Goal: Find specific page/section: Find specific page/section

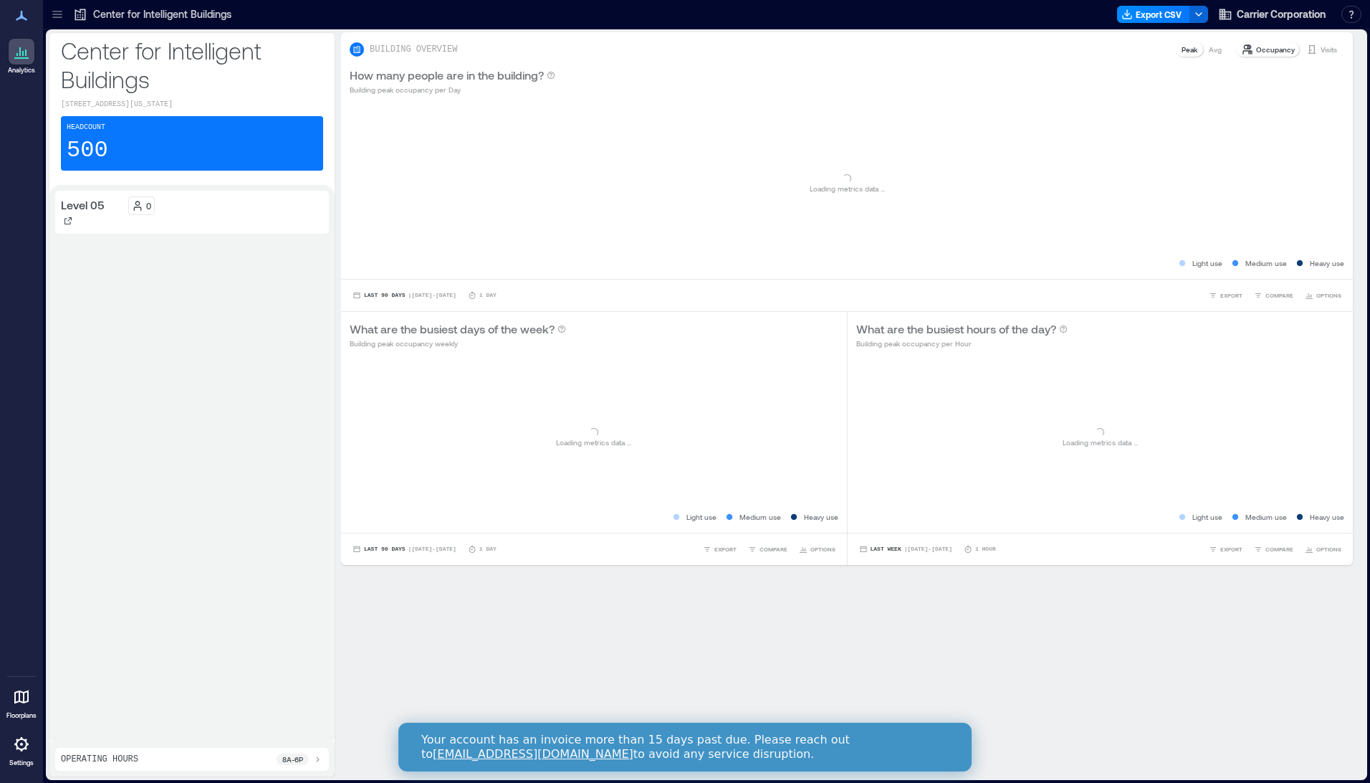
click at [16, 689] on icon at bounding box center [21, 696] width 17 height 17
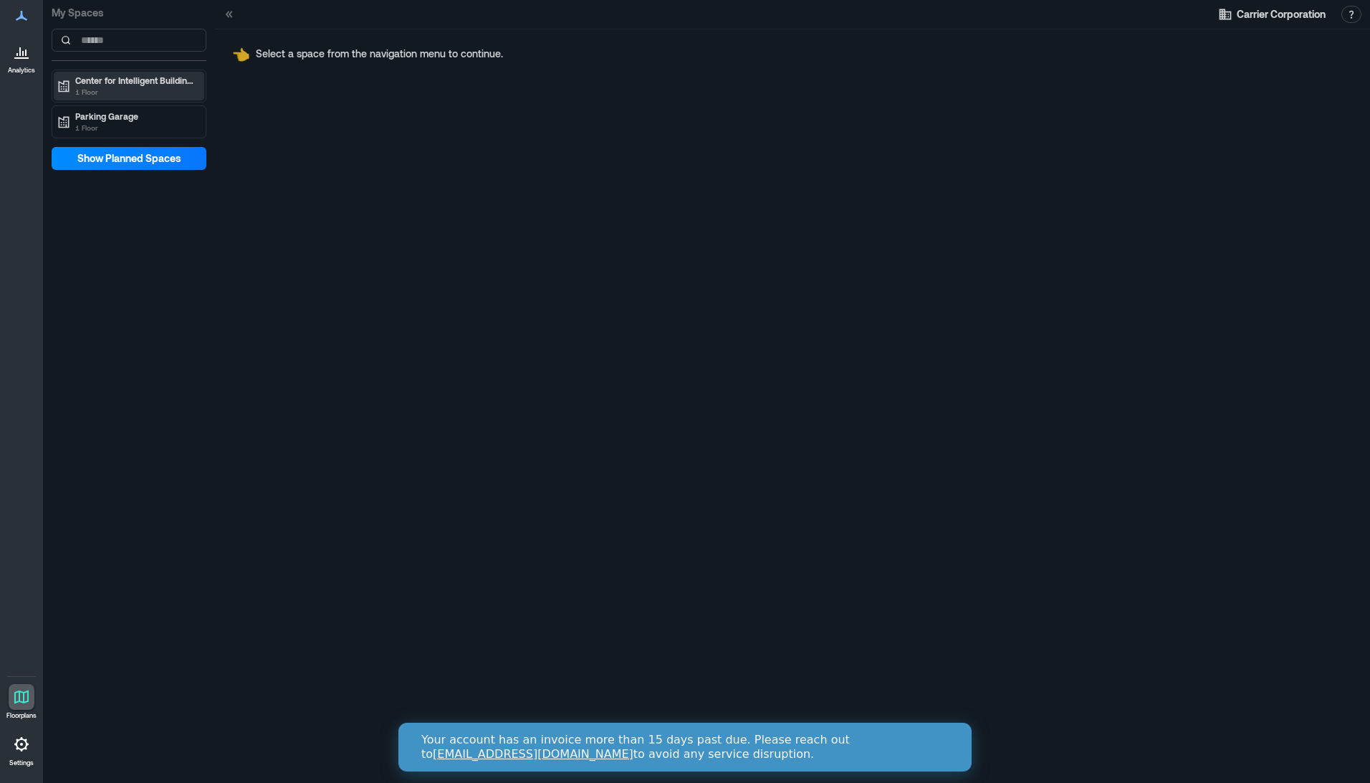
click at [125, 80] on p "Center for Intelligent Buildings" at bounding box center [135, 80] width 120 height 11
click at [94, 146] on p "1 Floor" at bounding box center [135, 147] width 120 height 11
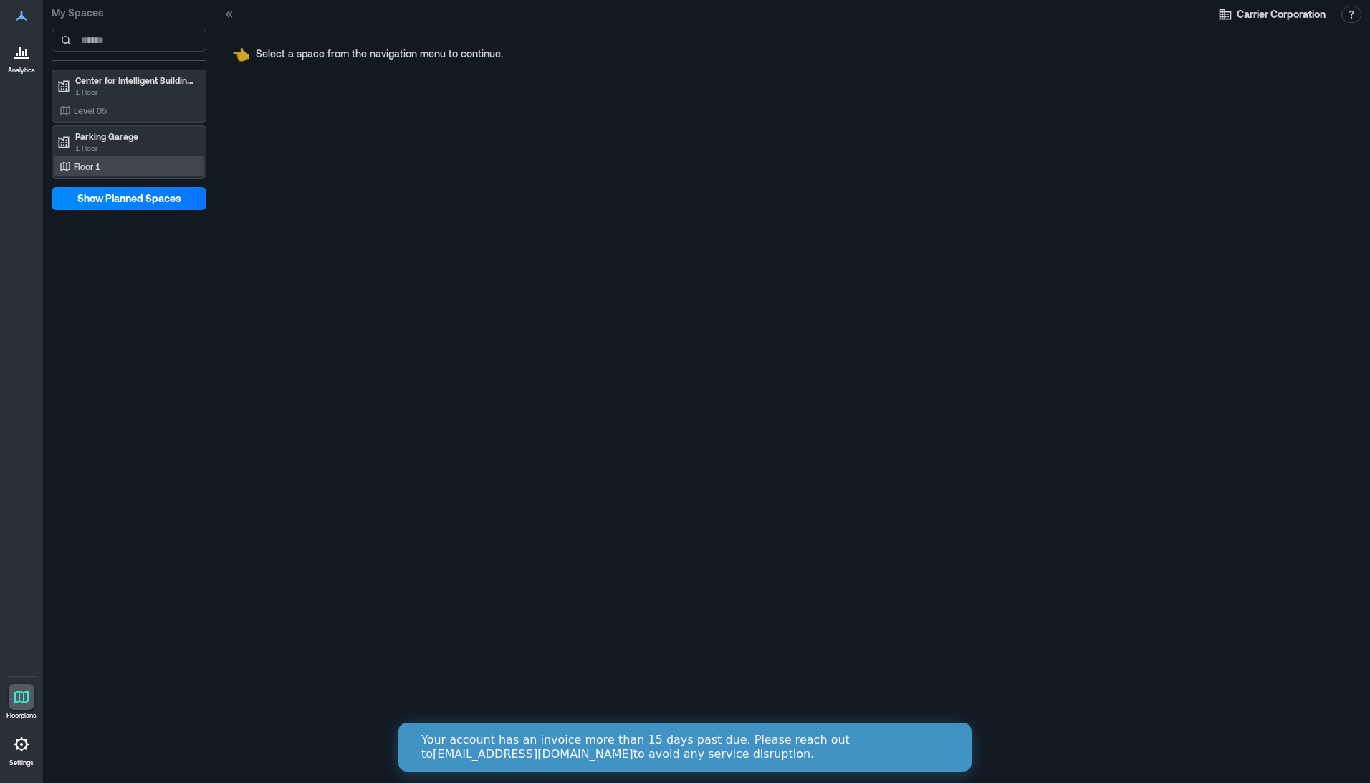
click at [90, 161] on p "Floor 1" at bounding box center [87, 166] width 27 height 11
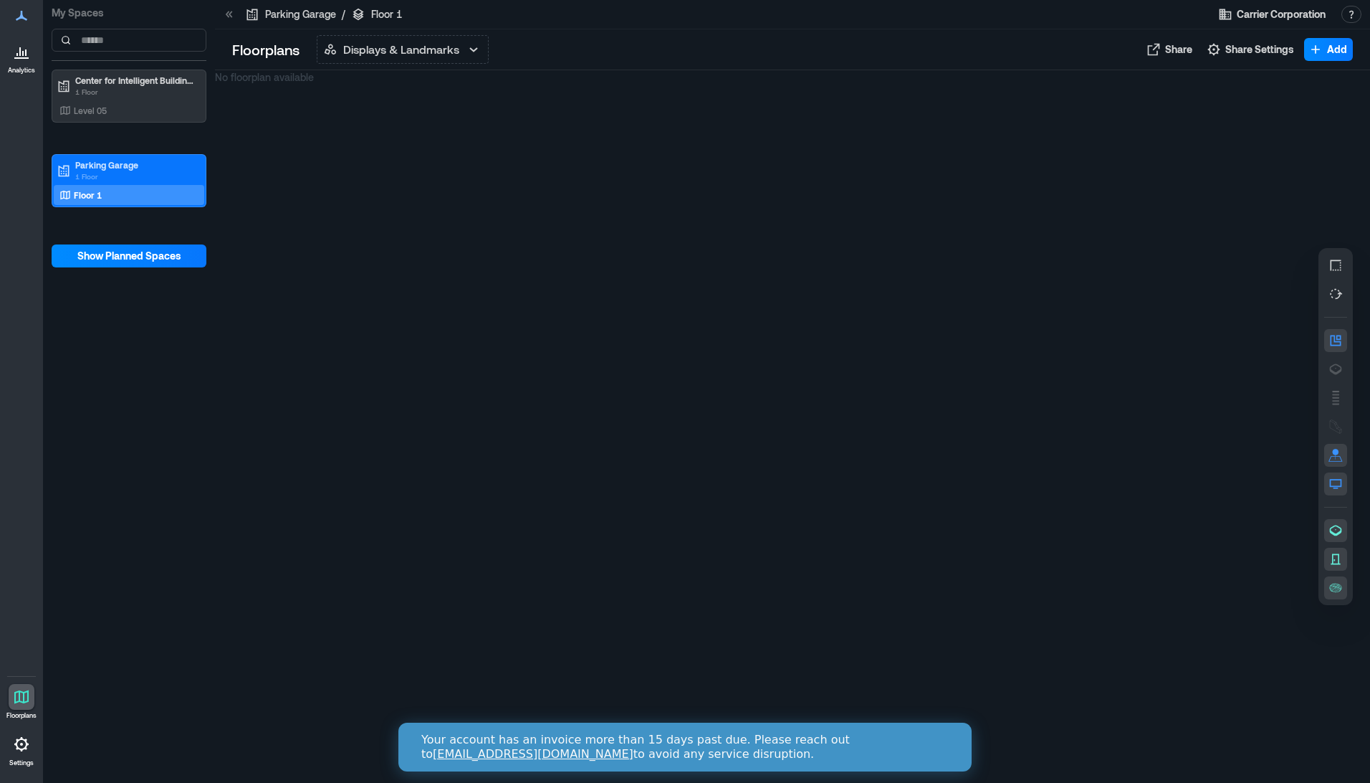
click at [21, 752] on icon at bounding box center [21, 743] width 17 height 17
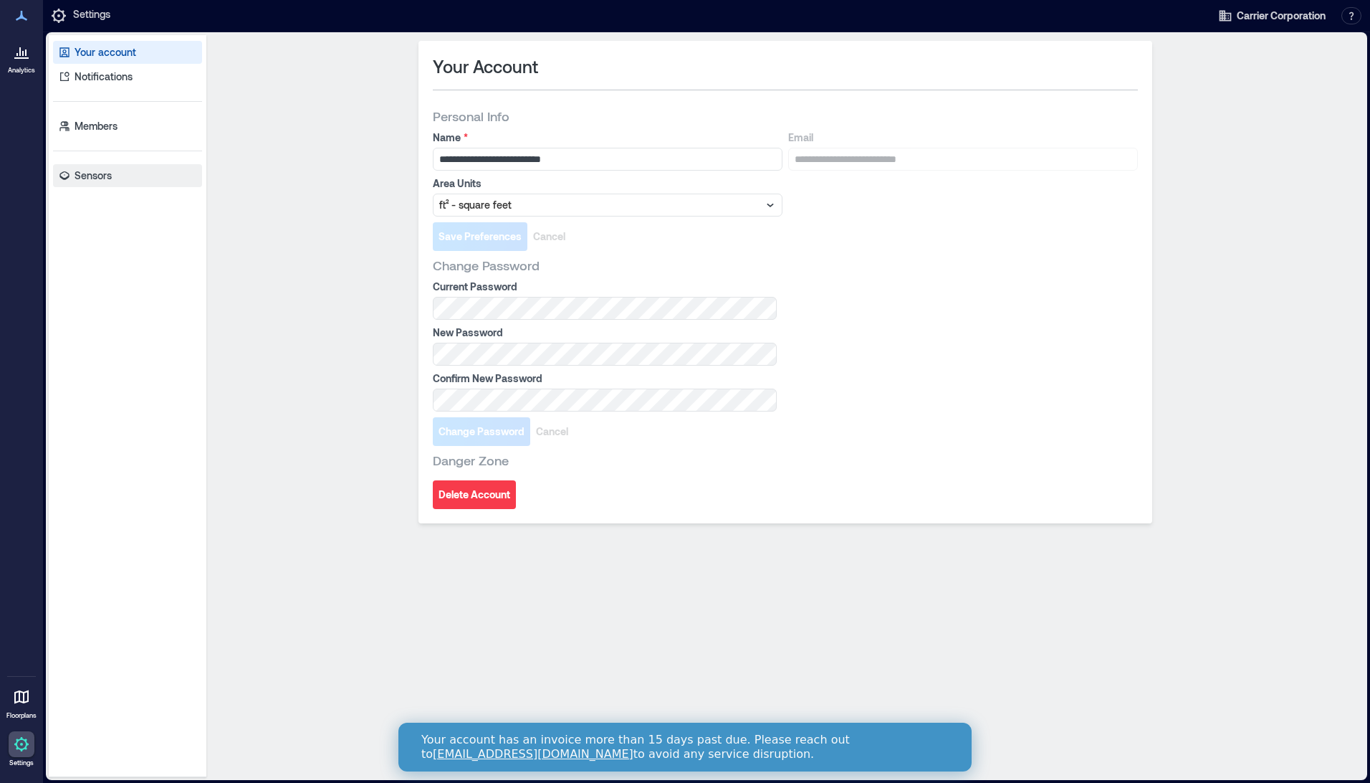
click at [95, 174] on p "Sensors" at bounding box center [93, 175] width 37 height 14
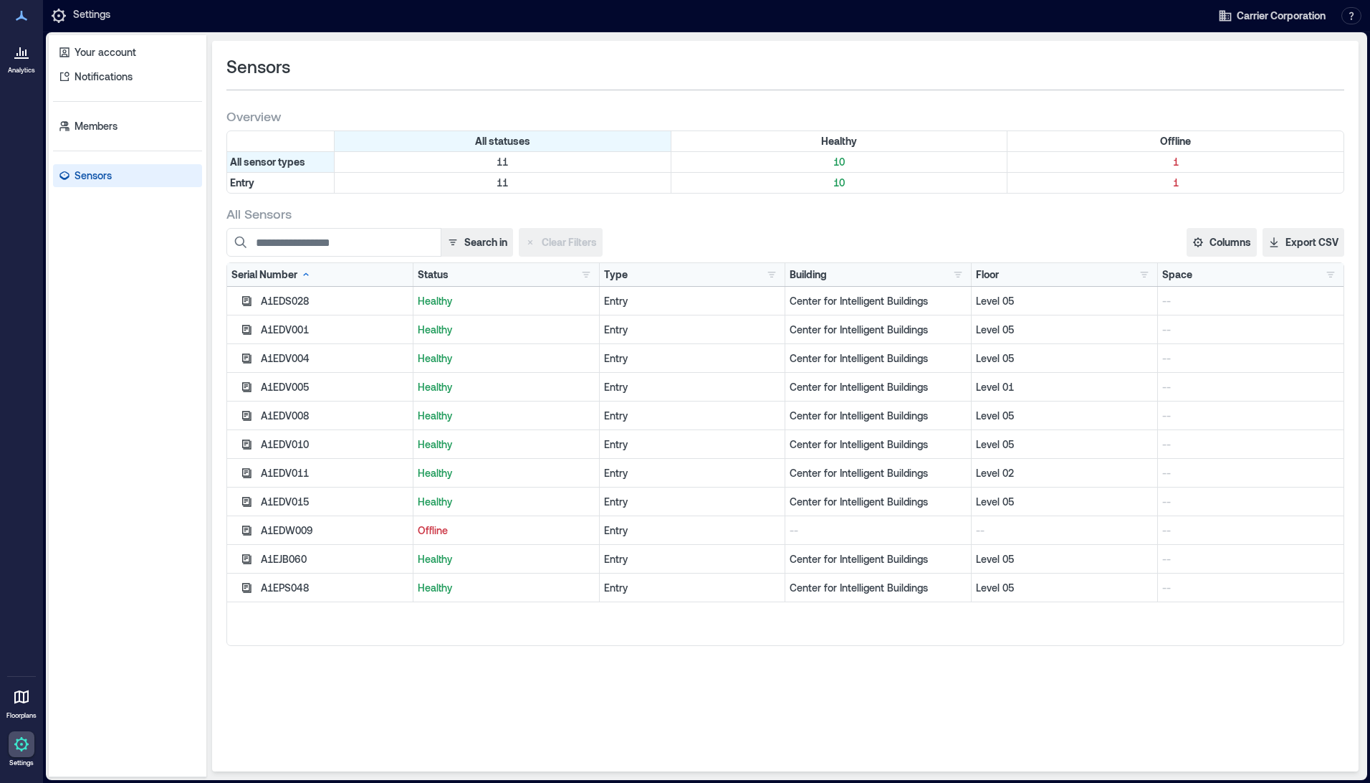
click at [21, 19] on icon at bounding box center [21, 15] width 17 height 17
click at [20, 56] on icon at bounding box center [19, 51] width 1 height 9
